Goal: Book appointment/travel/reservation

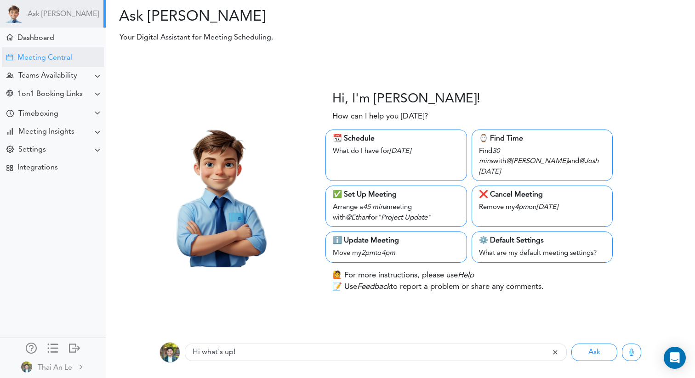
click at [64, 63] on div "Meeting Central" at bounding box center [53, 57] width 102 height 20
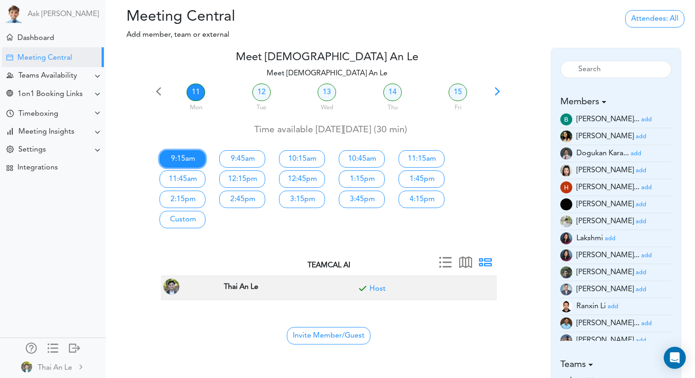
click at [186, 161] on link "9:15am" at bounding box center [183, 158] width 46 height 17
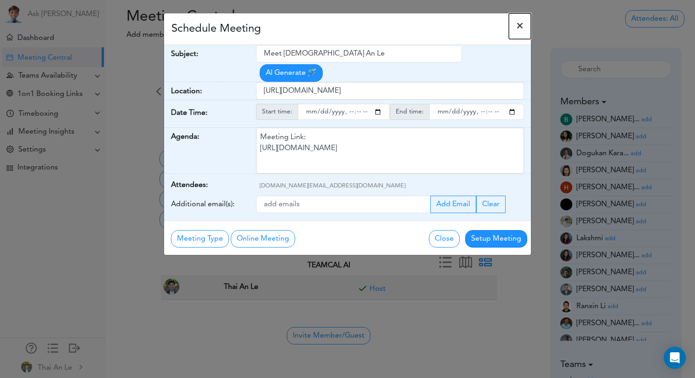
click at [521, 23] on span "×" at bounding box center [519, 26] width 7 height 11
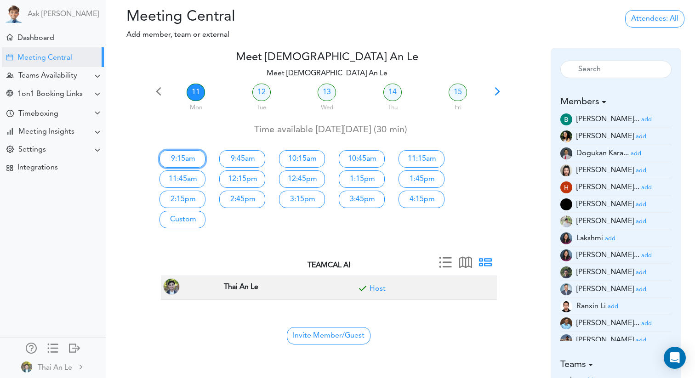
scroll to position [20, 0]
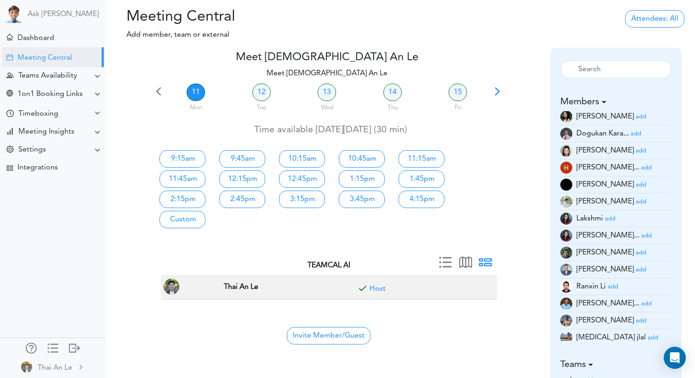
click at [636, 268] on small "add" at bounding box center [641, 270] width 11 height 6
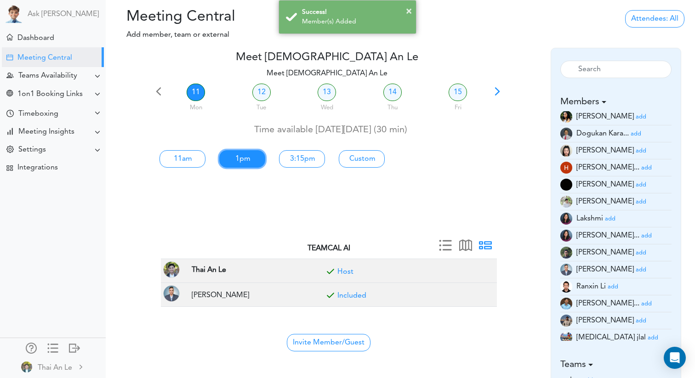
click at [247, 153] on link "1pm" at bounding box center [242, 158] width 46 height 17
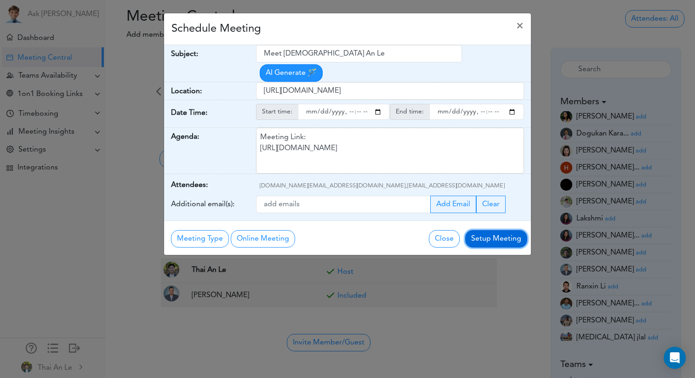
click at [474, 235] on button "Setup Meeting" at bounding box center [496, 238] width 62 height 17
